Goal: Obtain resource: Download file/media

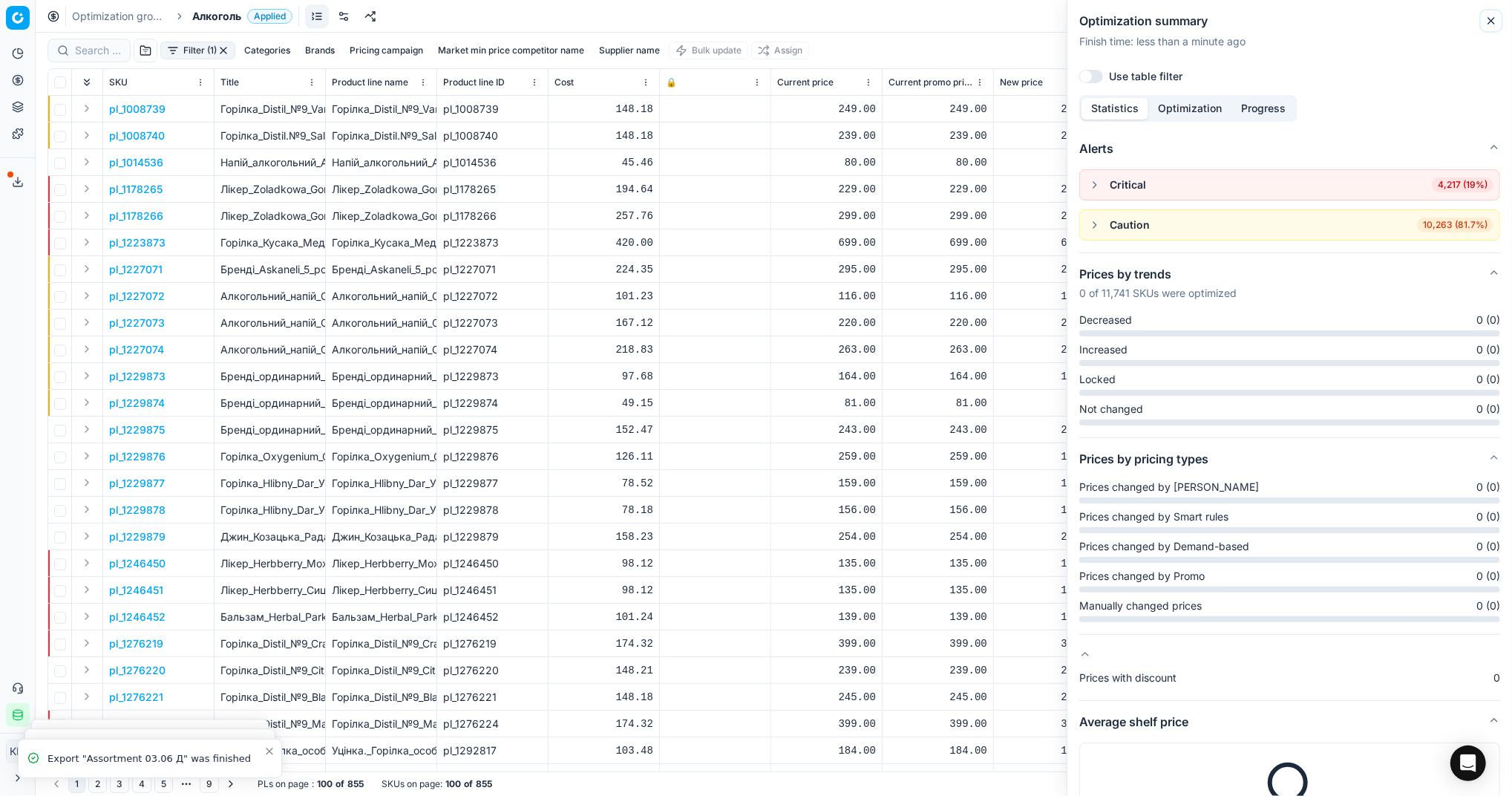
click at [1497, 18] on icon "button" at bounding box center [1491, 21] width 12 height 12
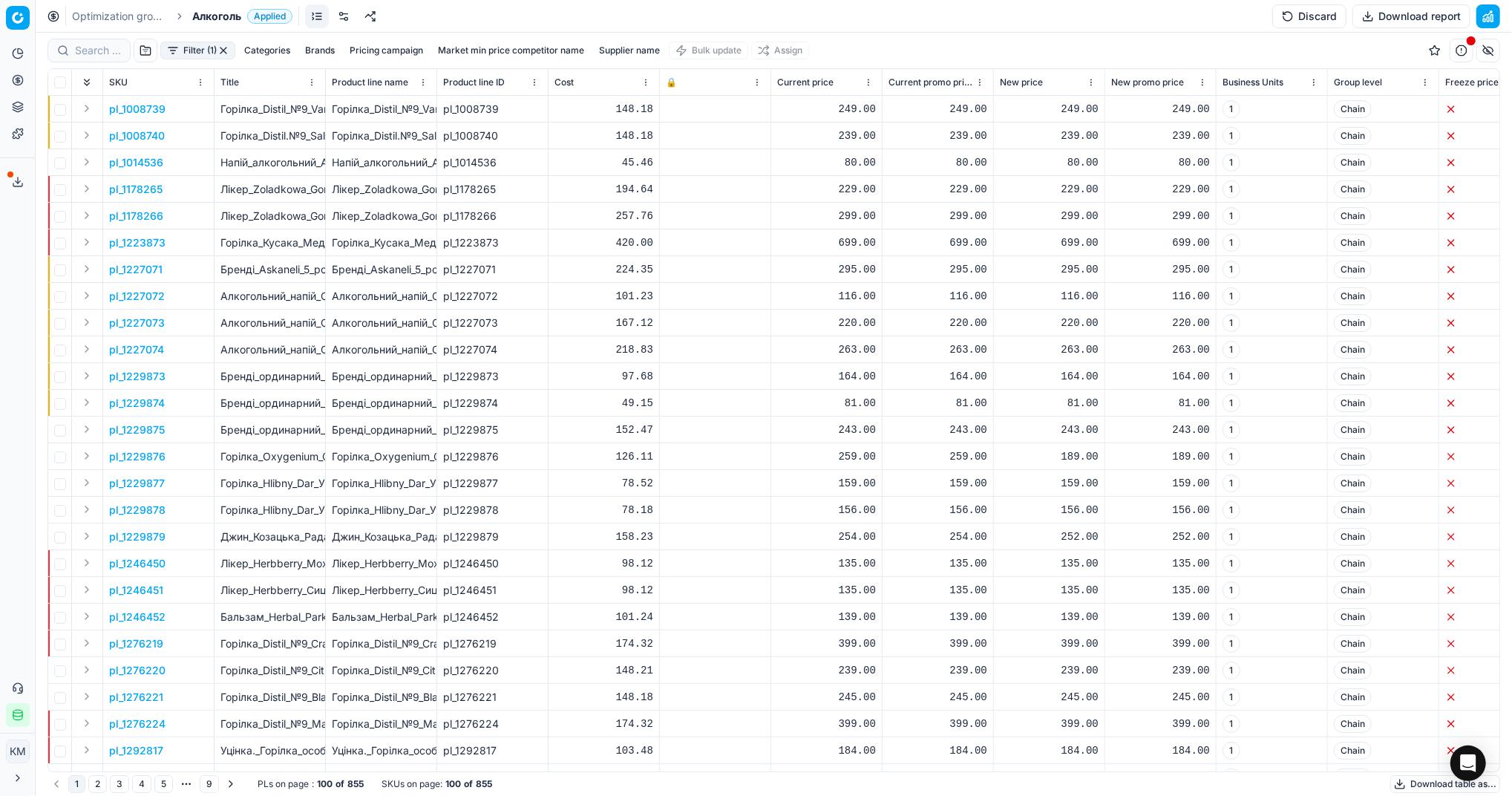
click at [1413, 20] on button "Download report" at bounding box center [1411, 16] width 118 height 24
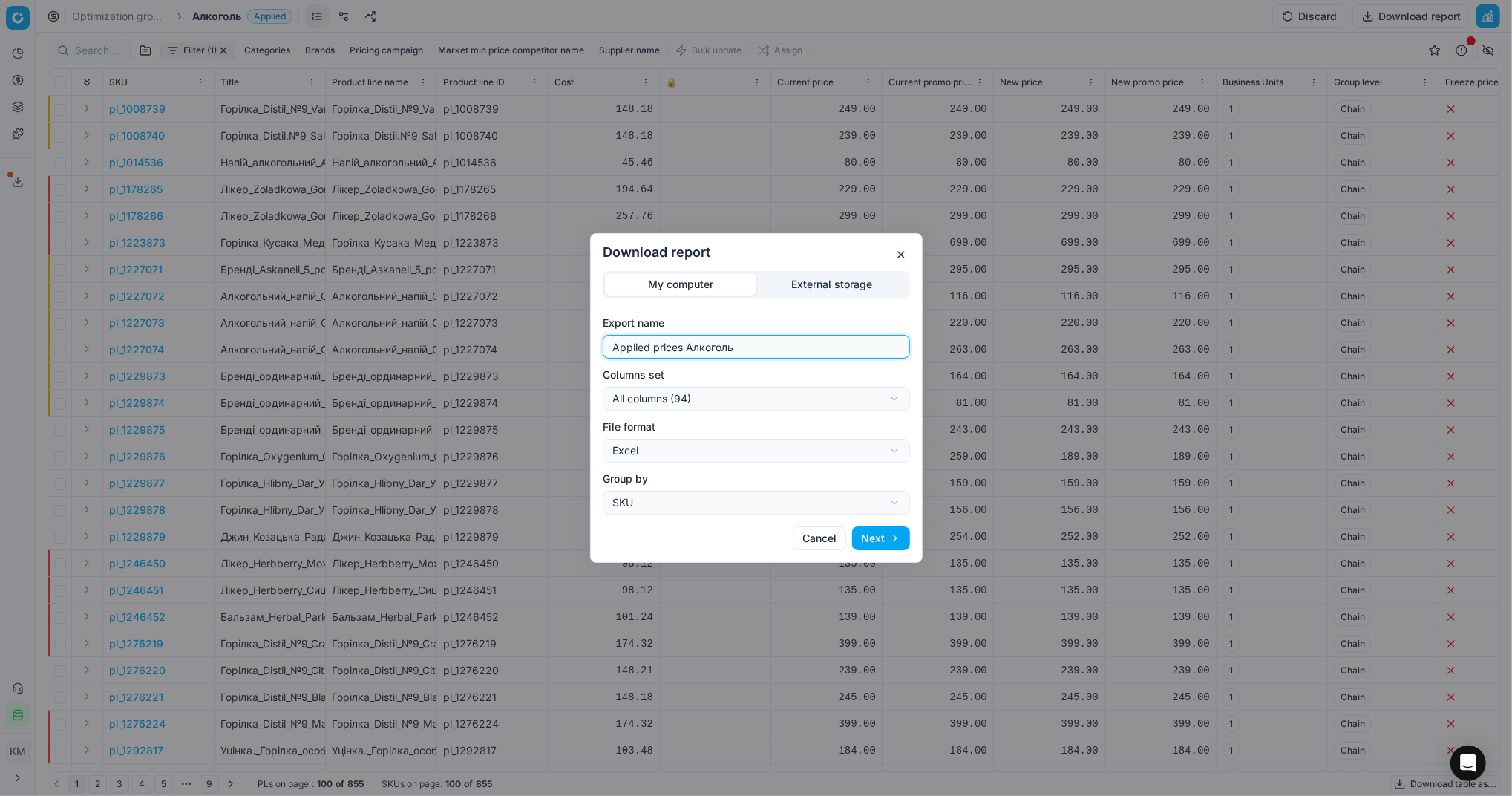
click at [823, 342] on input "Applied prices Алкоголь" at bounding box center [756, 346] width 294 height 22
click at [897, 251] on button "button" at bounding box center [901, 254] width 18 height 18
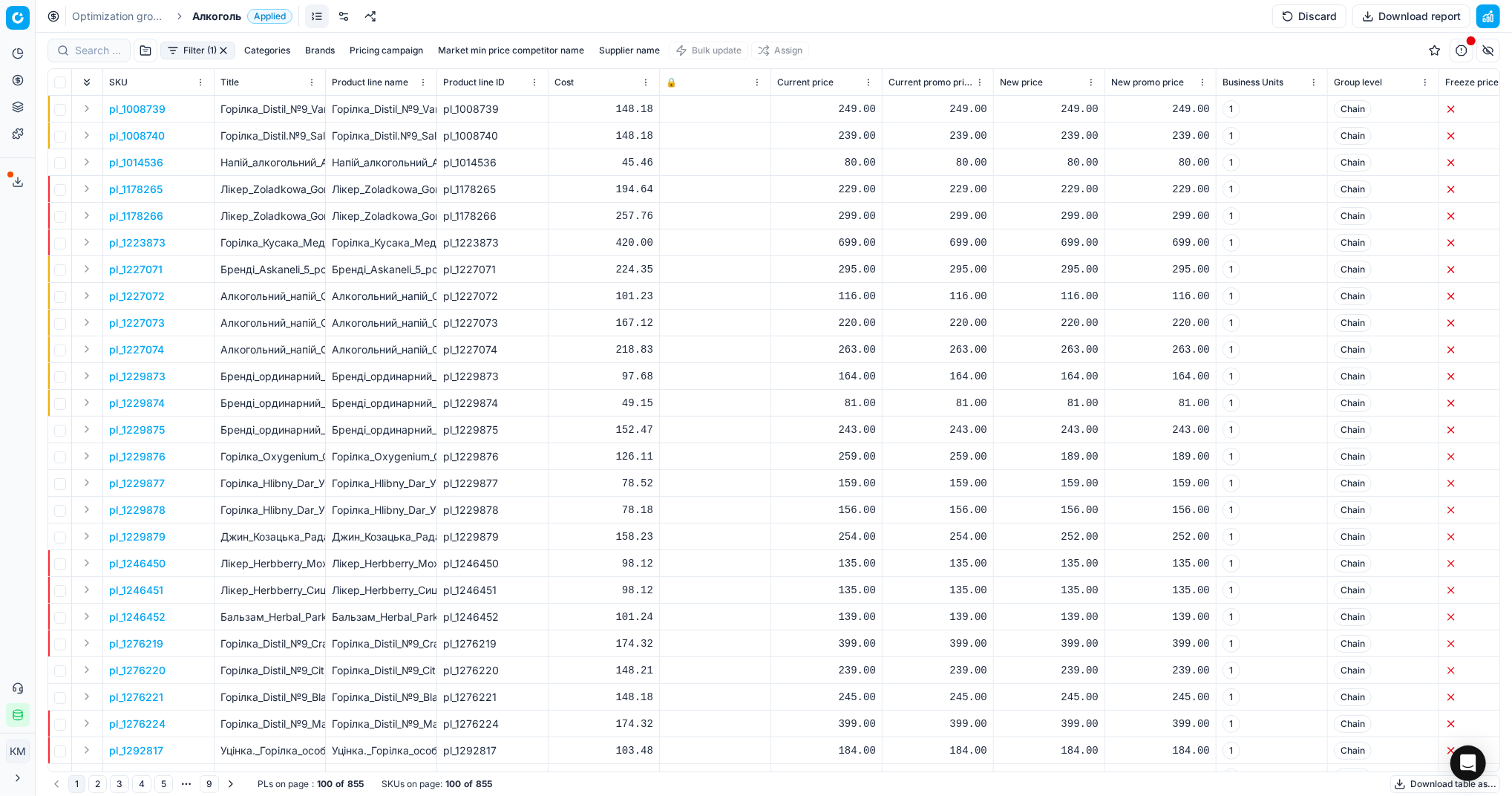
click at [1403, 784] on button "Download table as..." at bounding box center [1445, 783] width 110 height 18
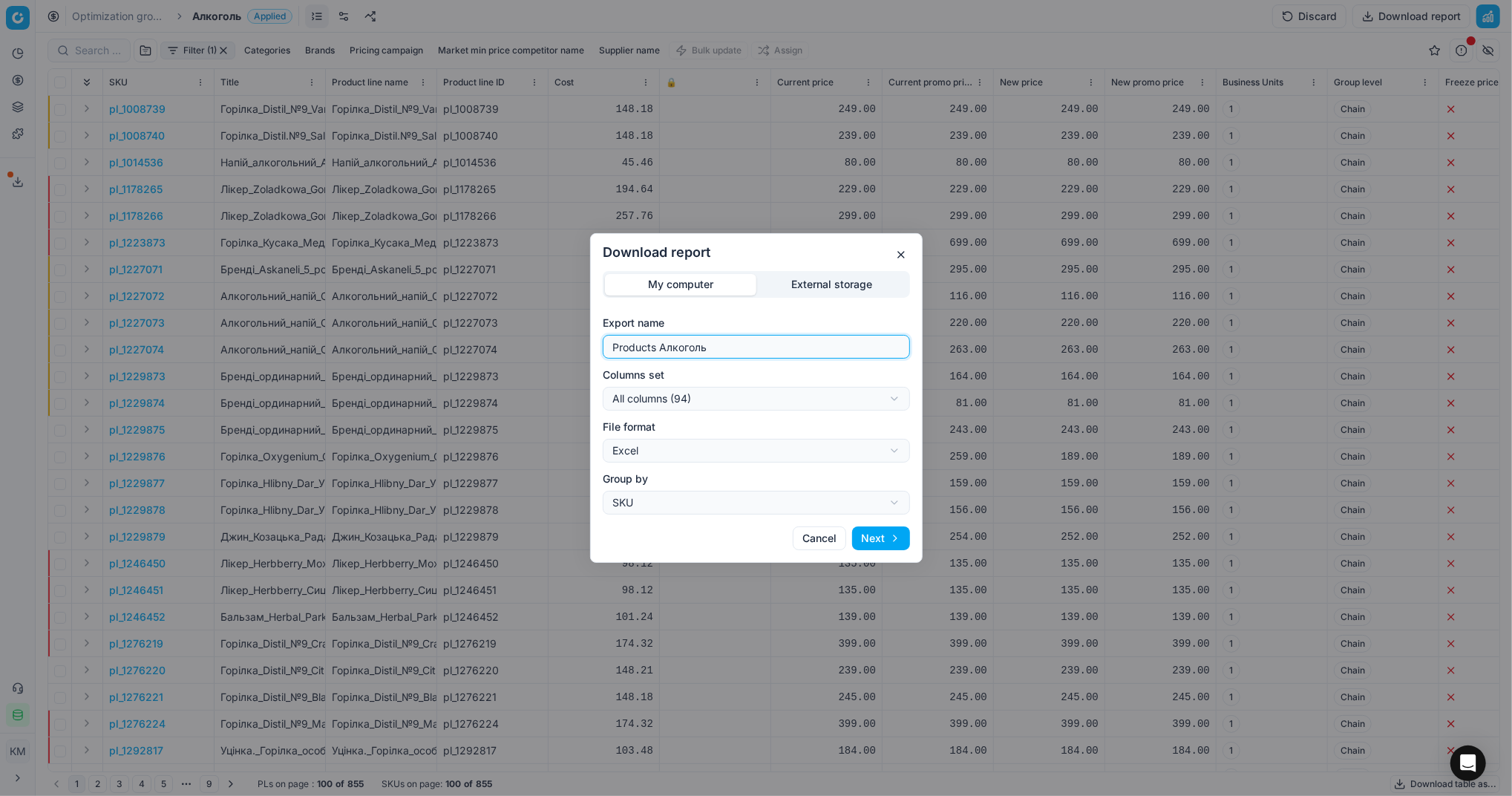
drag, startPoint x: 729, startPoint y: 349, endPoint x: 413, endPoint y: 345, distance: 316.0
click at [413, 345] on div "Download report My computer External storage Export name Products Алкоголь Colu…" at bounding box center [756, 398] width 1512 height 796
type input "Компетера [DATE]"
click at [877, 541] on button "Next" at bounding box center [881, 538] width 58 height 24
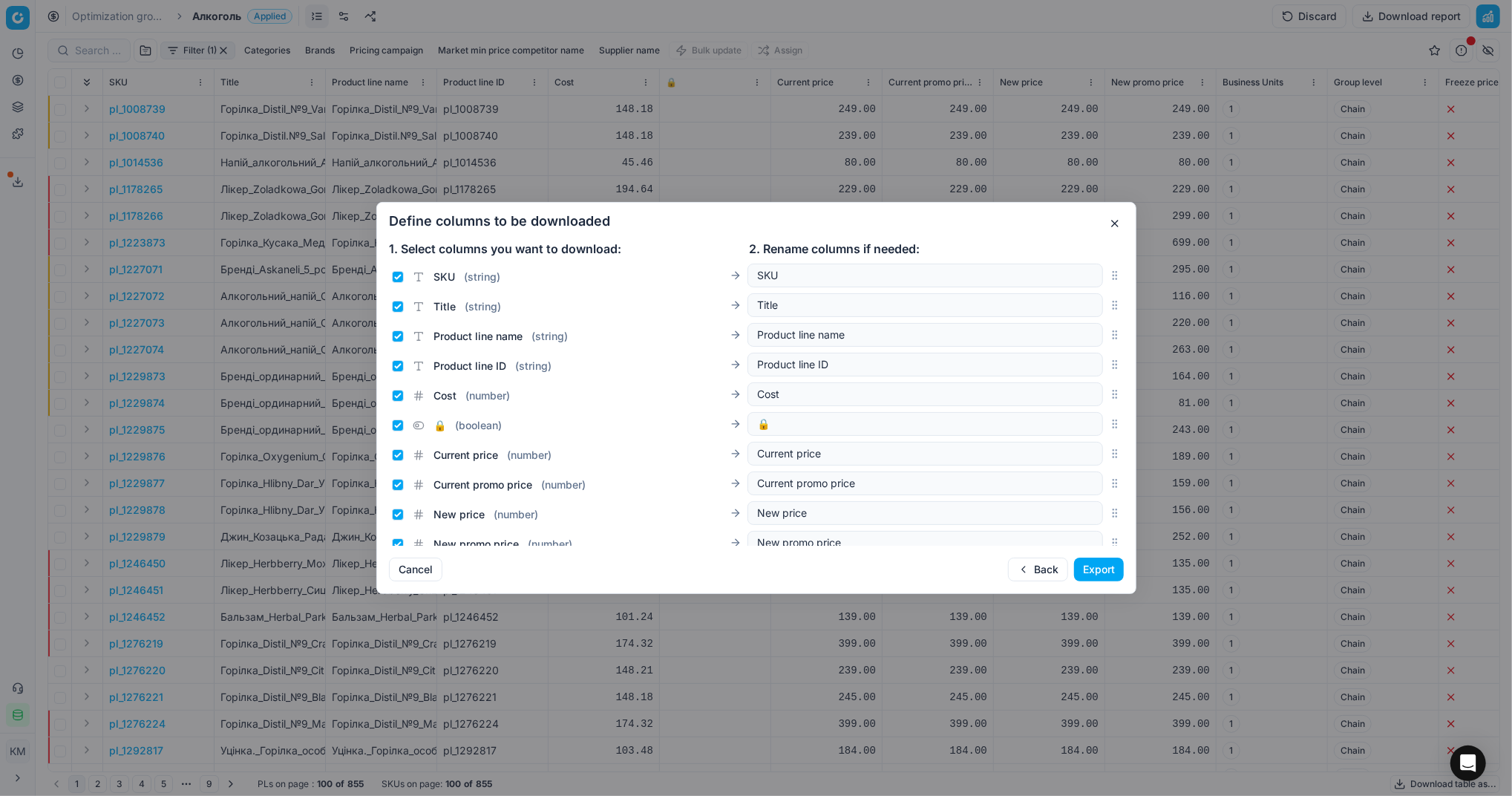
click at [1093, 580] on button "Export" at bounding box center [1098, 569] width 50 height 24
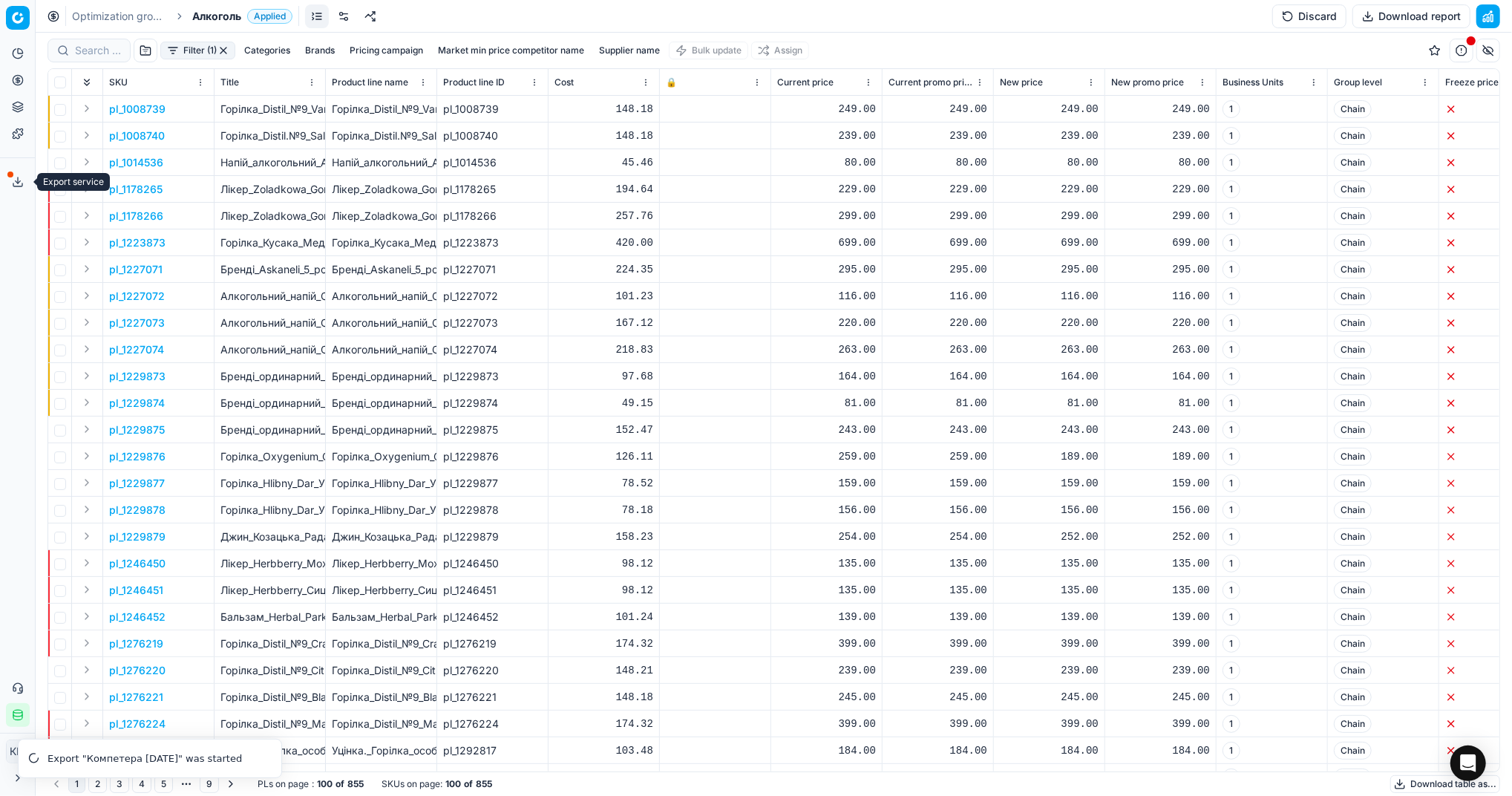
click at [18, 181] on line at bounding box center [18, 180] width 0 height 6
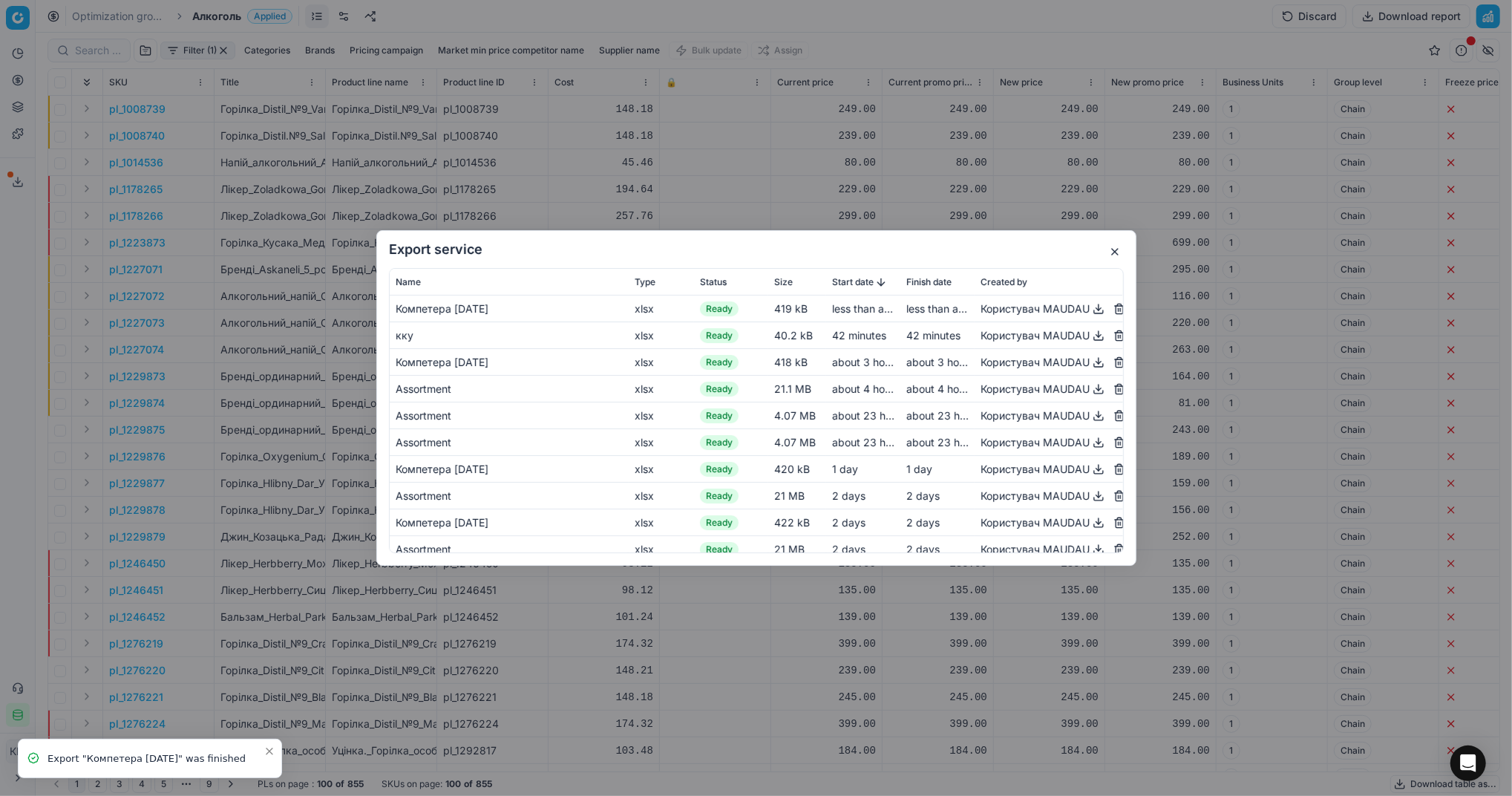
click at [1089, 311] on button "button" at bounding box center [1098, 308] width 18 height 18
